Goal: Learn about a topic

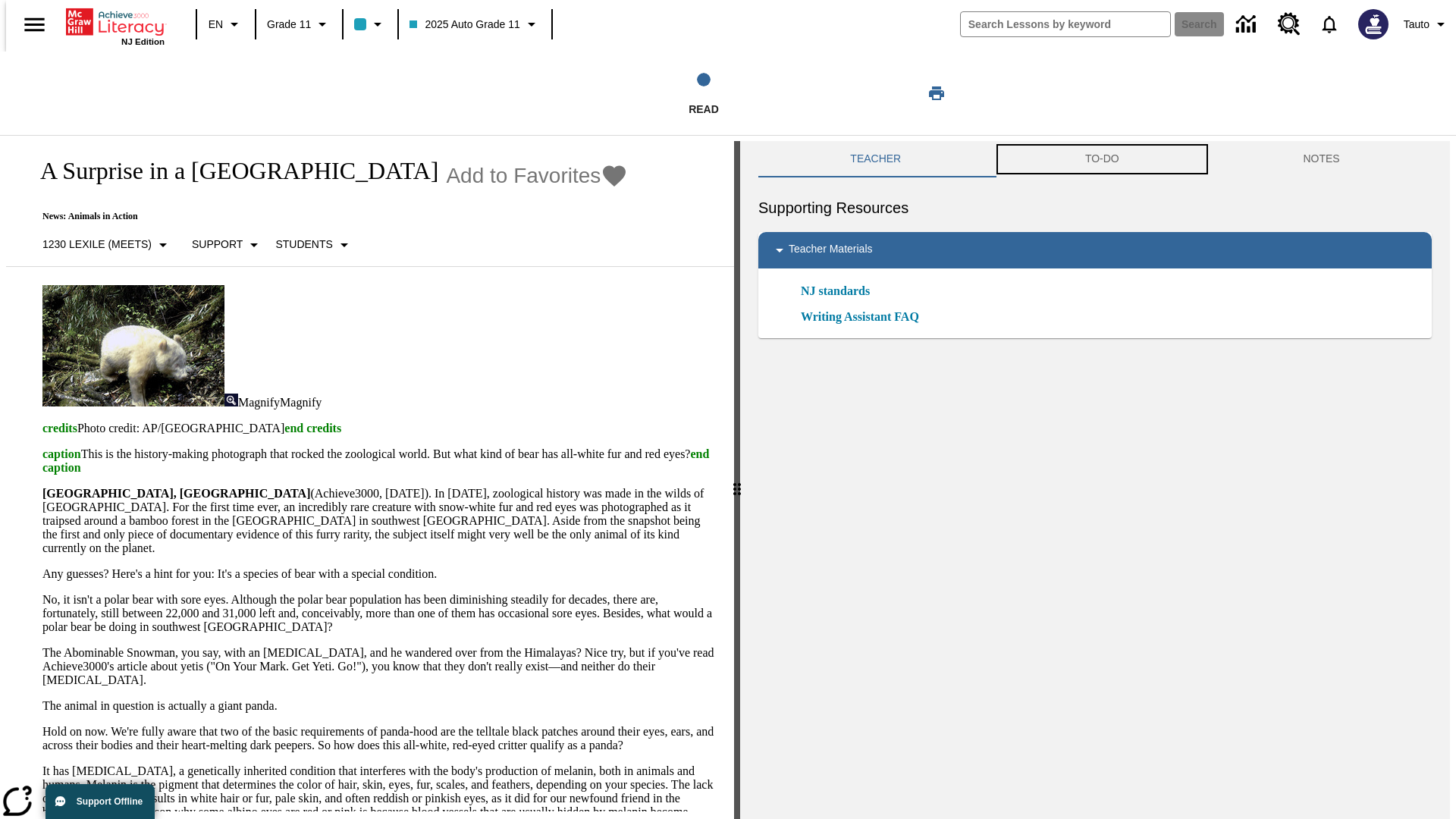
click at [1102, 160] on button "TO-DO" at bounding box center [1103, 159] width 218 height 37
